Goal: Information Seeking & Learning: Get advice/opinions

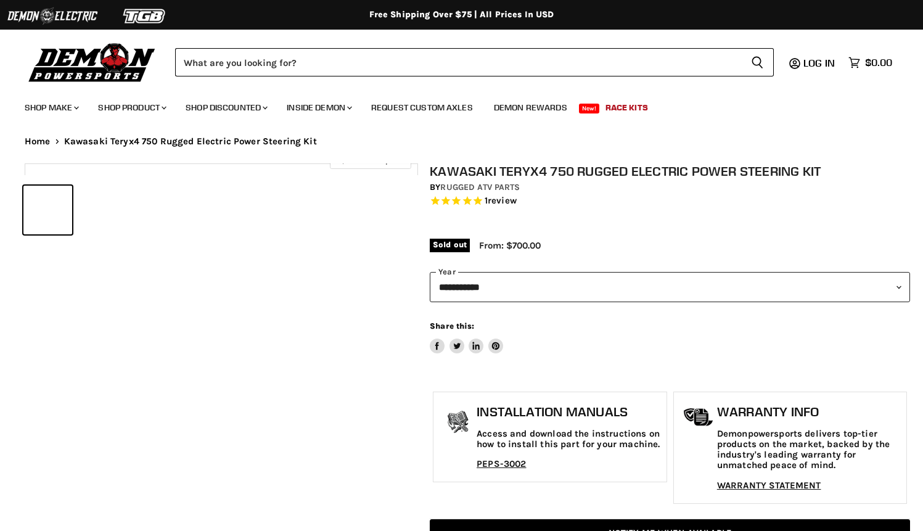
select select "******"
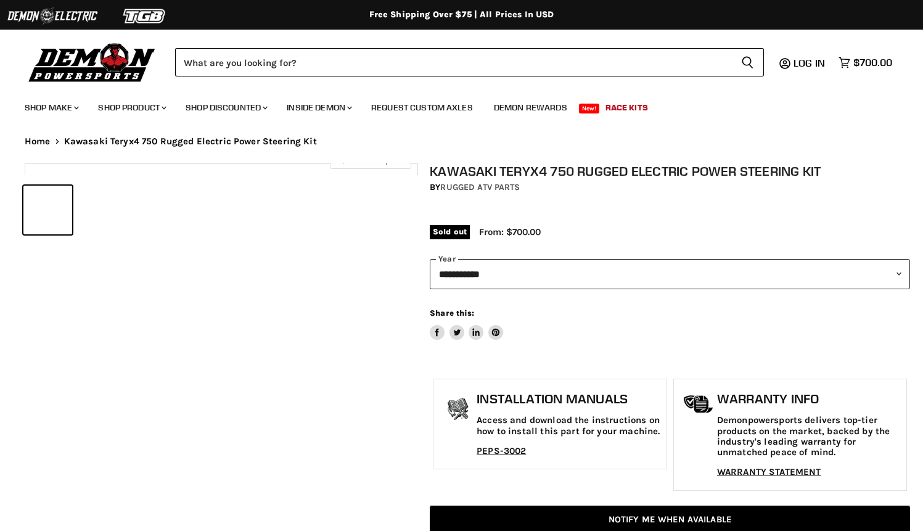
select select "******"
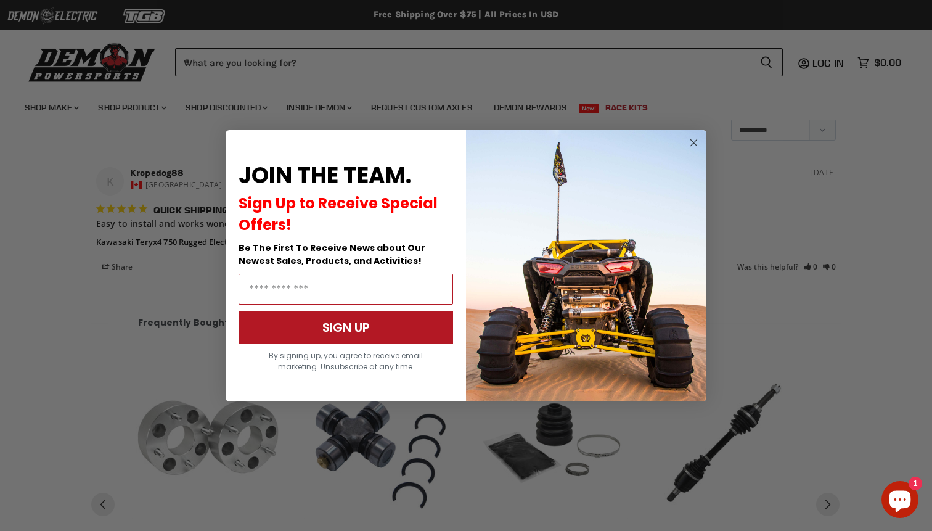
scroll to position [1494, 0]
